Goal: Unclear

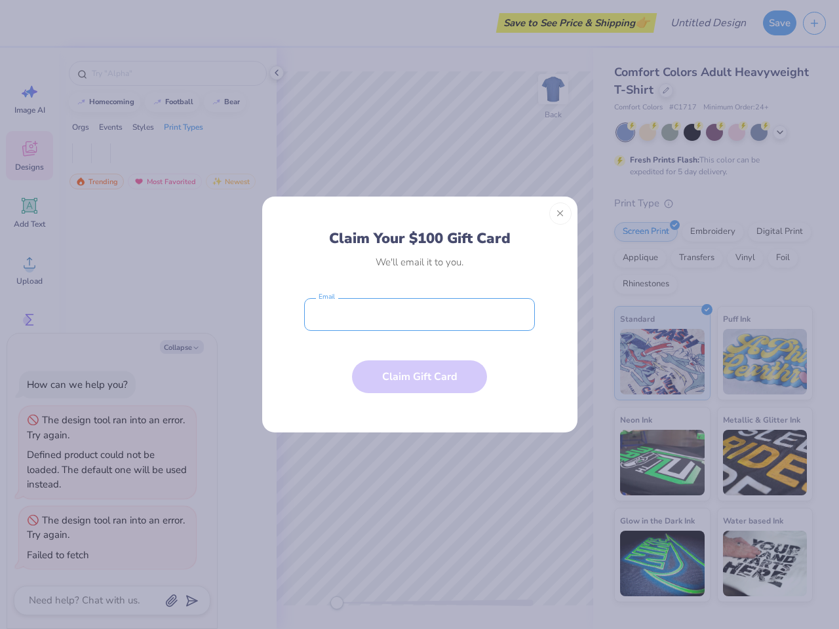
type textarea "x"
click at [419, 315] on input "email" at bounding box center [419, 314] width 231 height 33
click at [560, 214] on button "Close" at bounding box center [560, 214] width 22 height 22
